Goal: Information Seeking & Learning: Learn about a topic

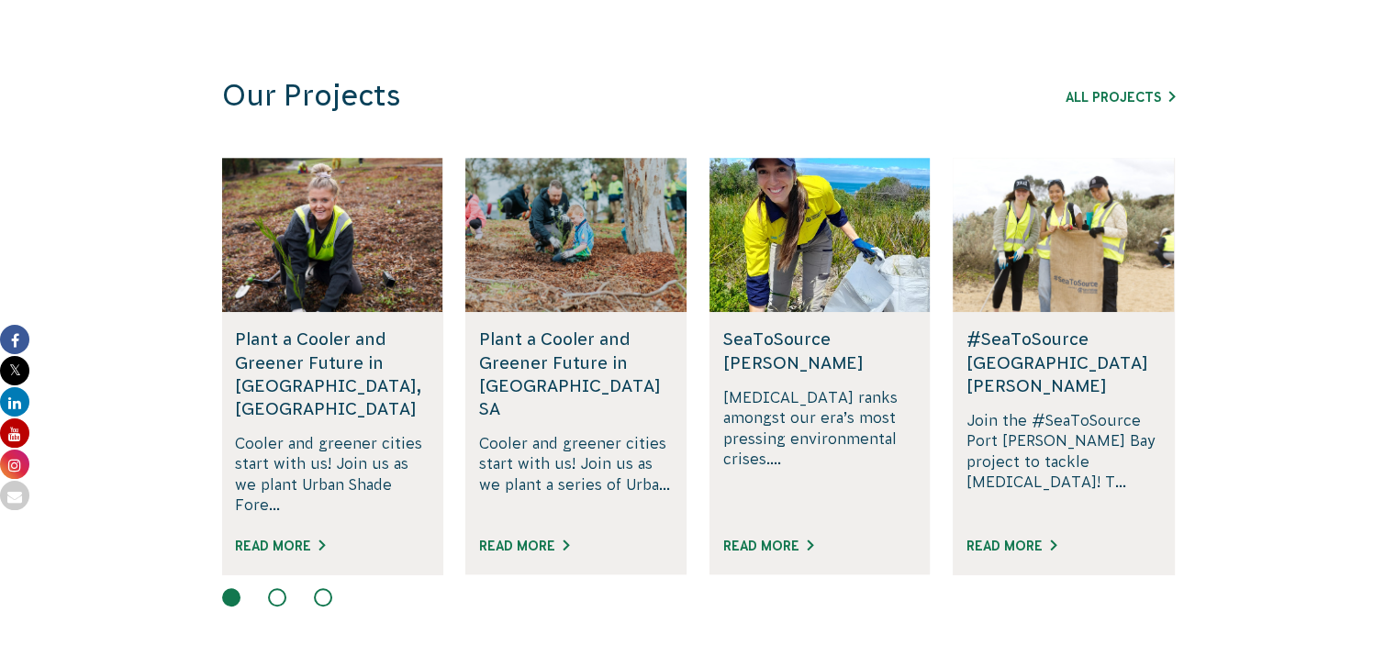
scroll to position [1109, 0]
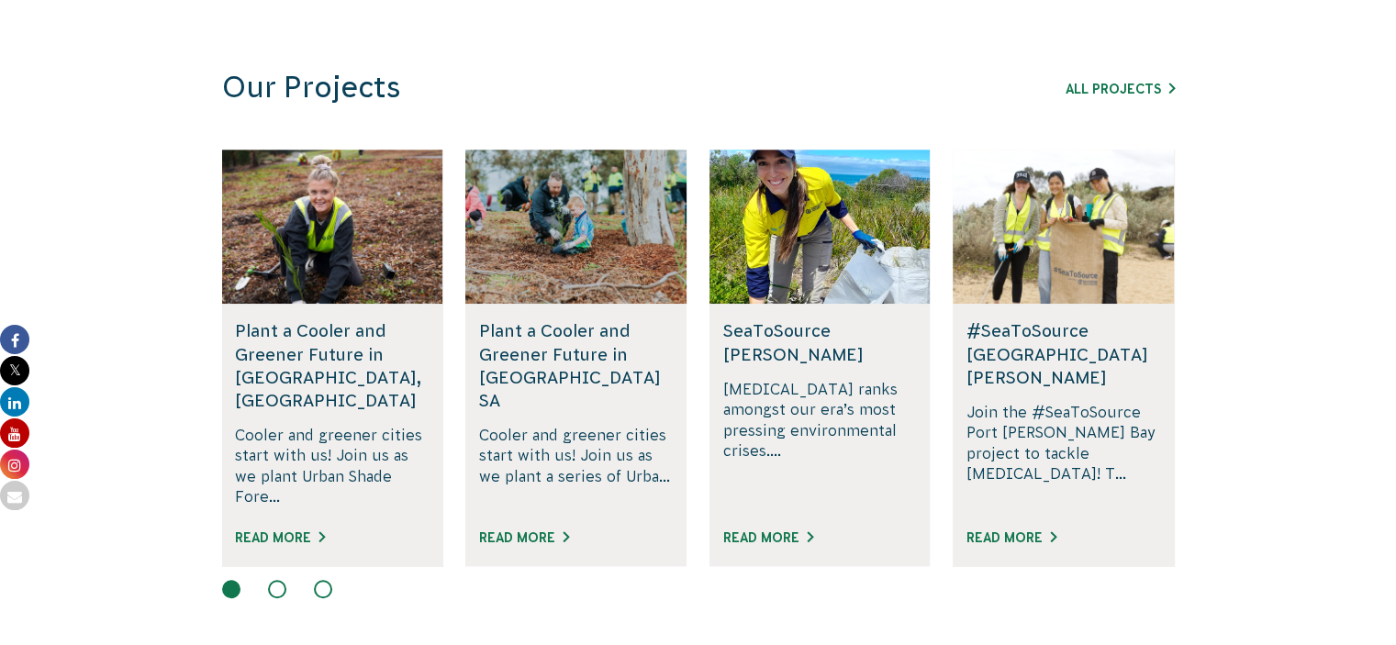
click at [899, 580] on div at bounding box center [698, 591] width 953 height 22
click at [301, 530] on link "Read More" at bounding box center [280, 537] width 90 height 15
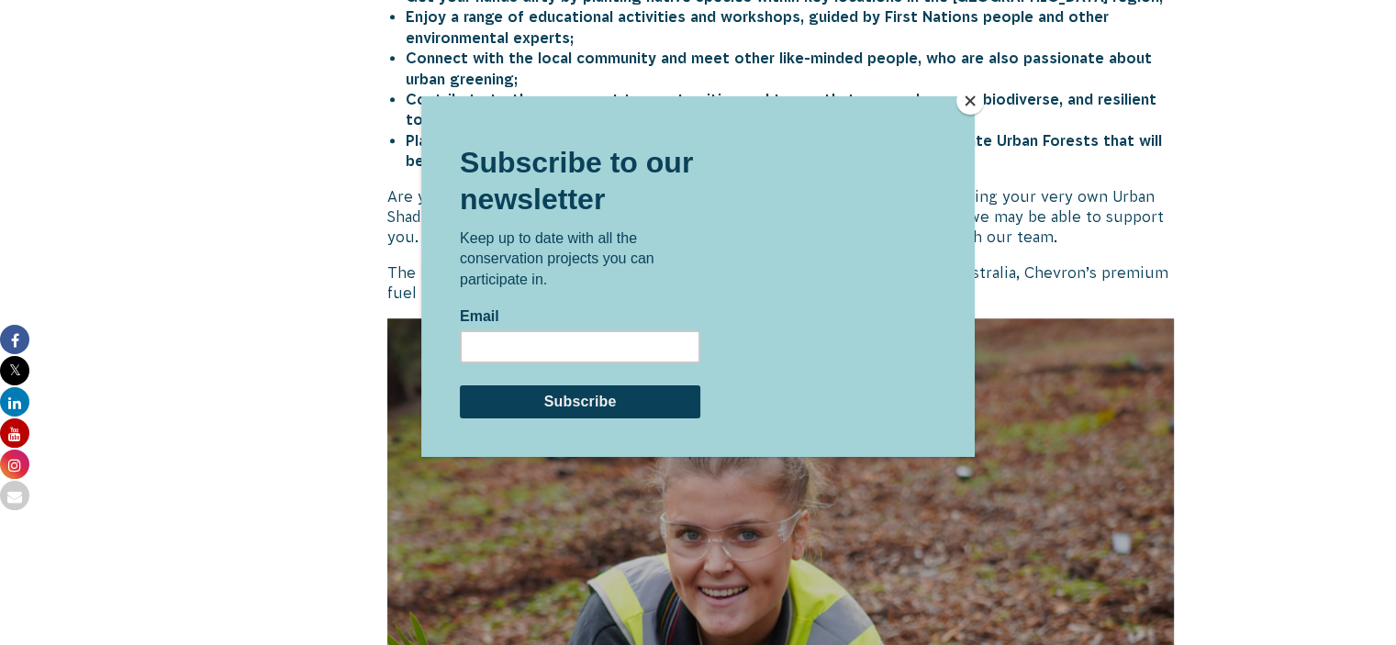
scroll to position [1057, 0]
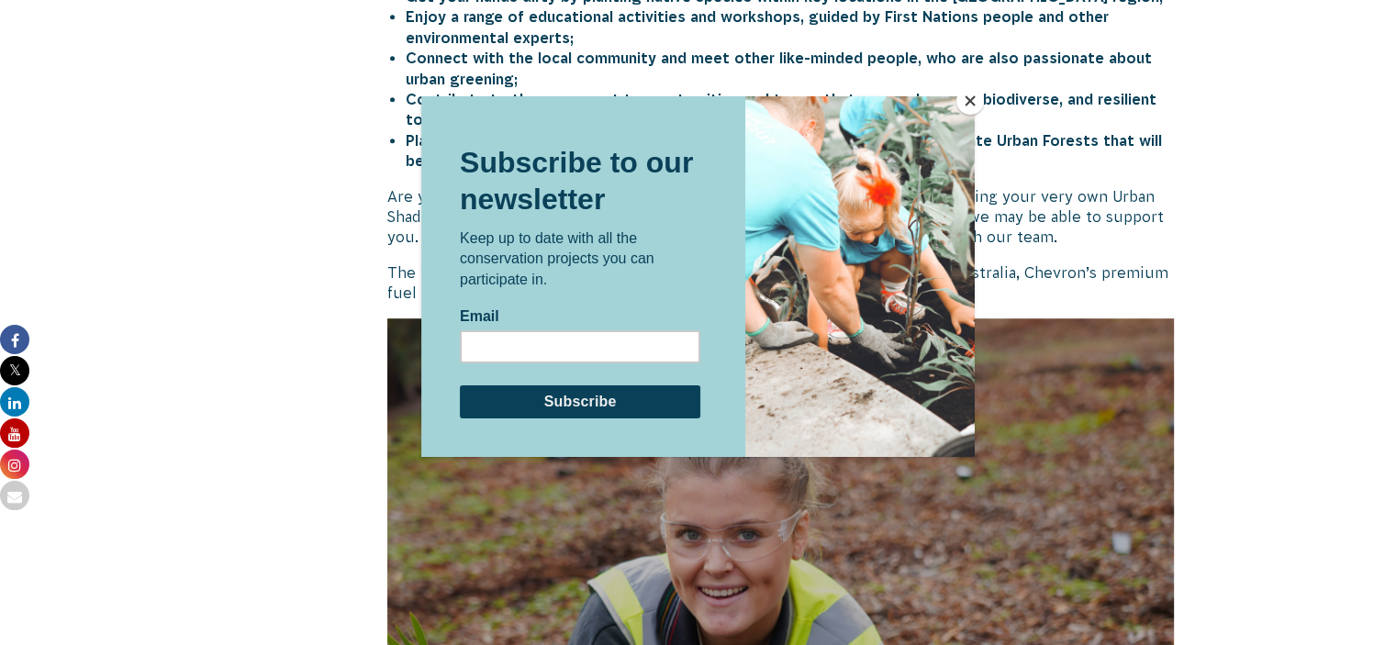
click at [973, 98] on button "Close" at bounding box center [970, 101] width 28 height 28
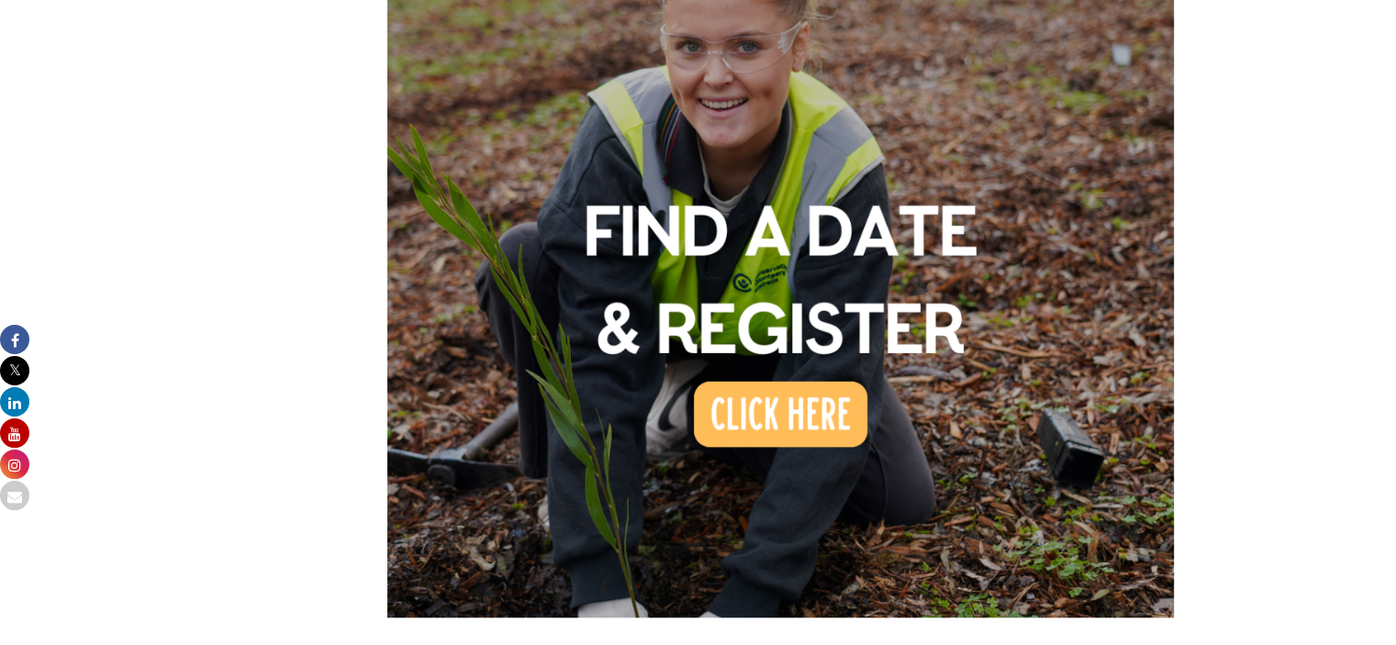
scroll to position [1544, 0]
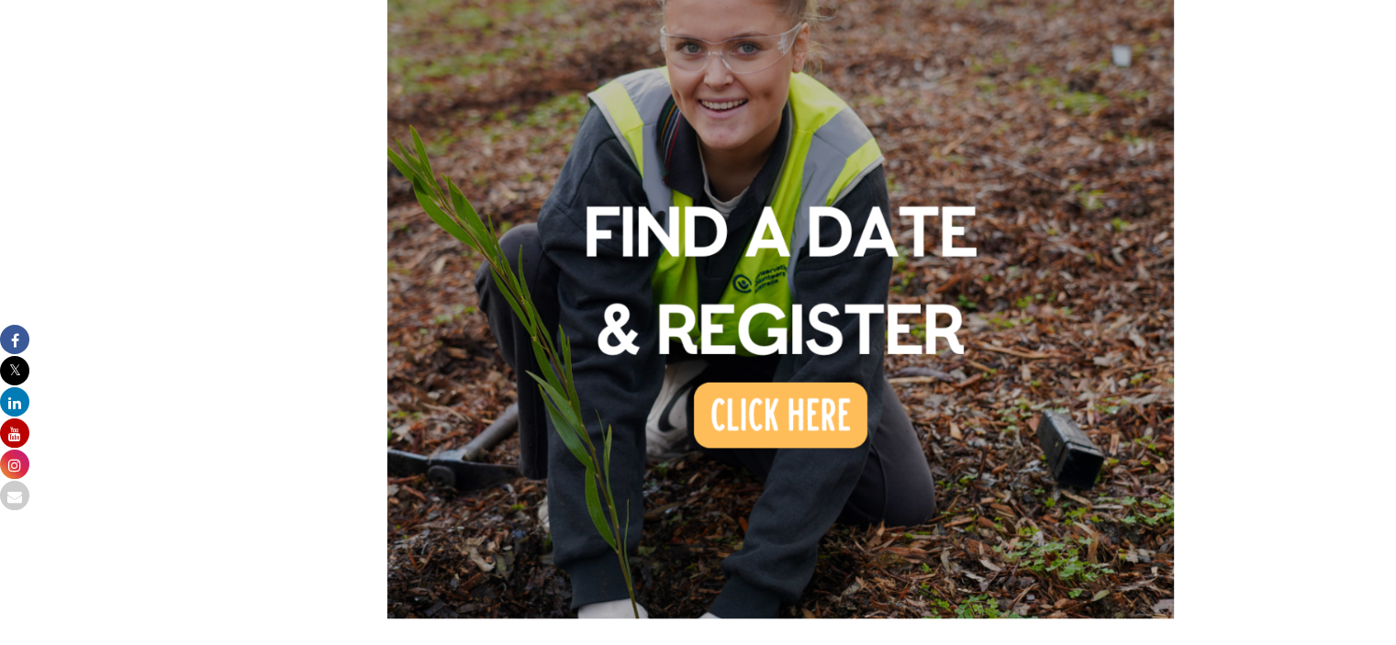
click at [806, 368] on img at bounding box center [780, 224] width 787 height 787
